Goal: Task Accomplishment & Management: Manage account settings

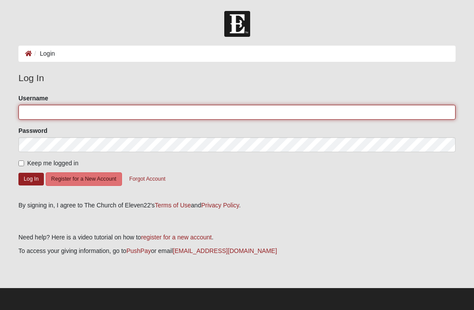
click at [43, 111] on input "Username" at bounding box center [236, 112] width 437 height 15
type input "Kendrag"
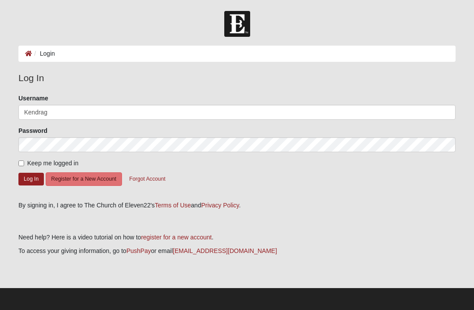
click at [31, 179] on button "Log In" at bounding box center [30, 179] width 25 height 13
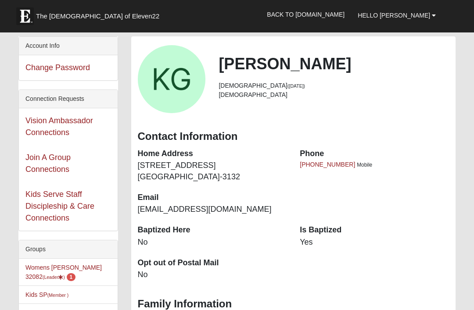
click at [54, 267] on link "Womens [PERSON_NAME] 32082 (Leader ) 1" at bounding box center [63, 272] width 76 height 16
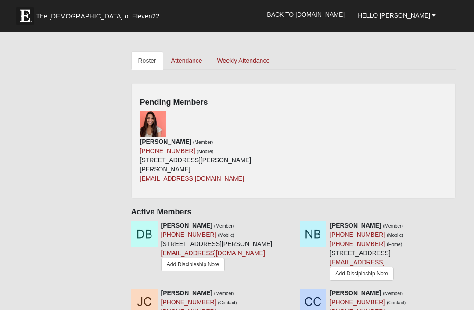
scroll to position [363, 0]
click at [290, 117] on icon at bounding box center [290, 115] width 6 height 6
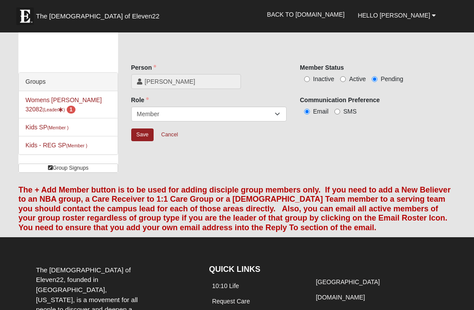
scroll to position [10, 0]
click at [346, 80] on input "Active" at bounding box center [343, 80] width 6 height 6
radio input "true"
click at [150, 136] on input "Save" at bounding box center [142, 135] width 23 height 13
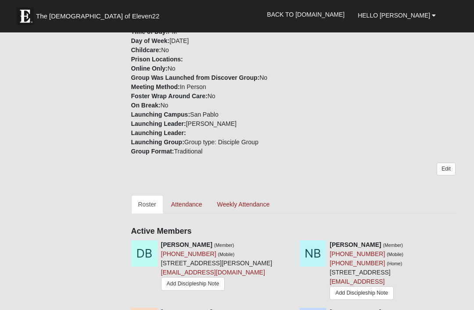
scroll to position [219, 0]
